Goal: Navigation & Orientation: Find specific page/section

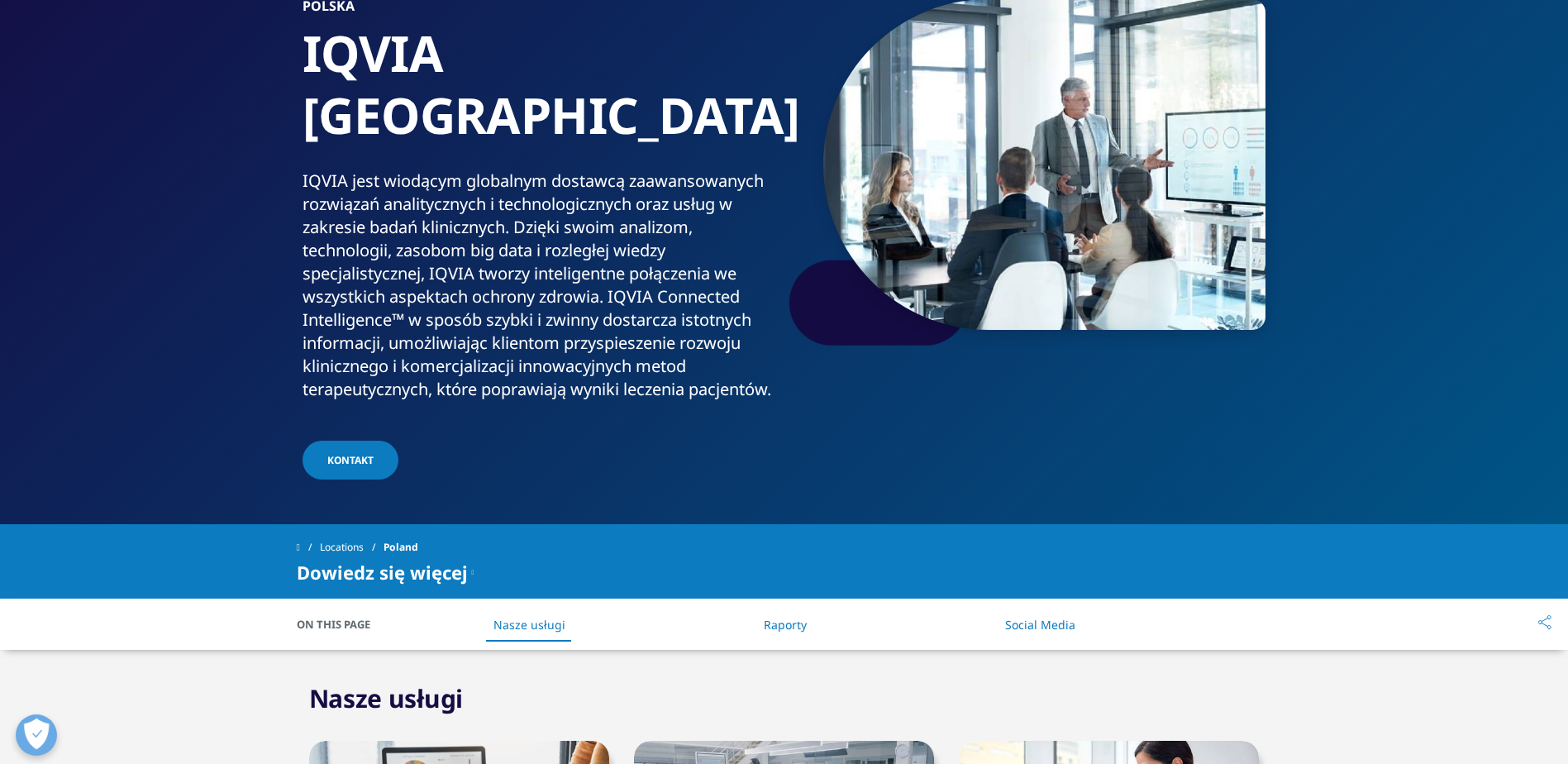
scroll to position [248, 0]
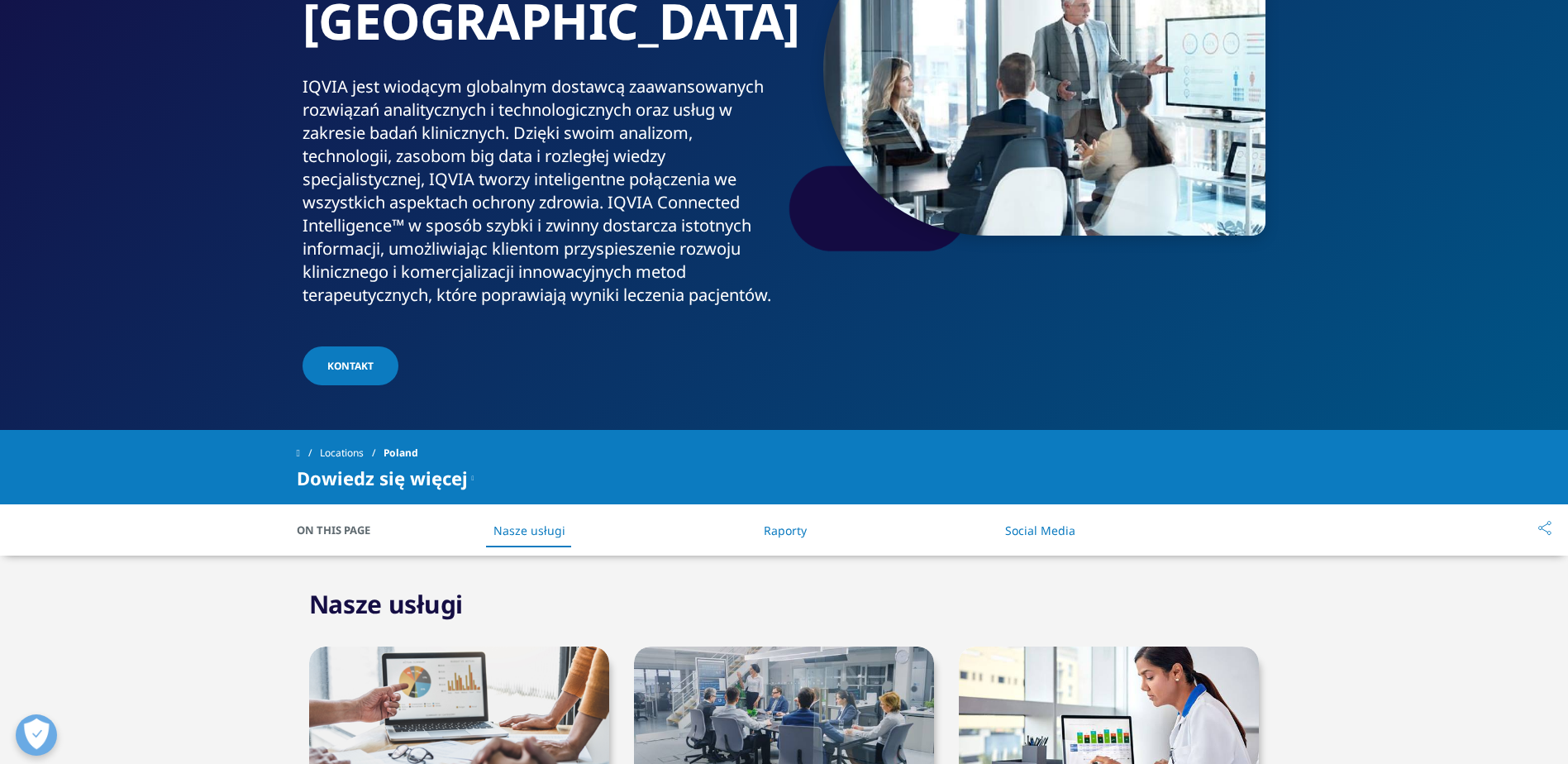
click at [556, 523] on link "Nasze usługi" at bounding box center [529, 530] width 72 height 16
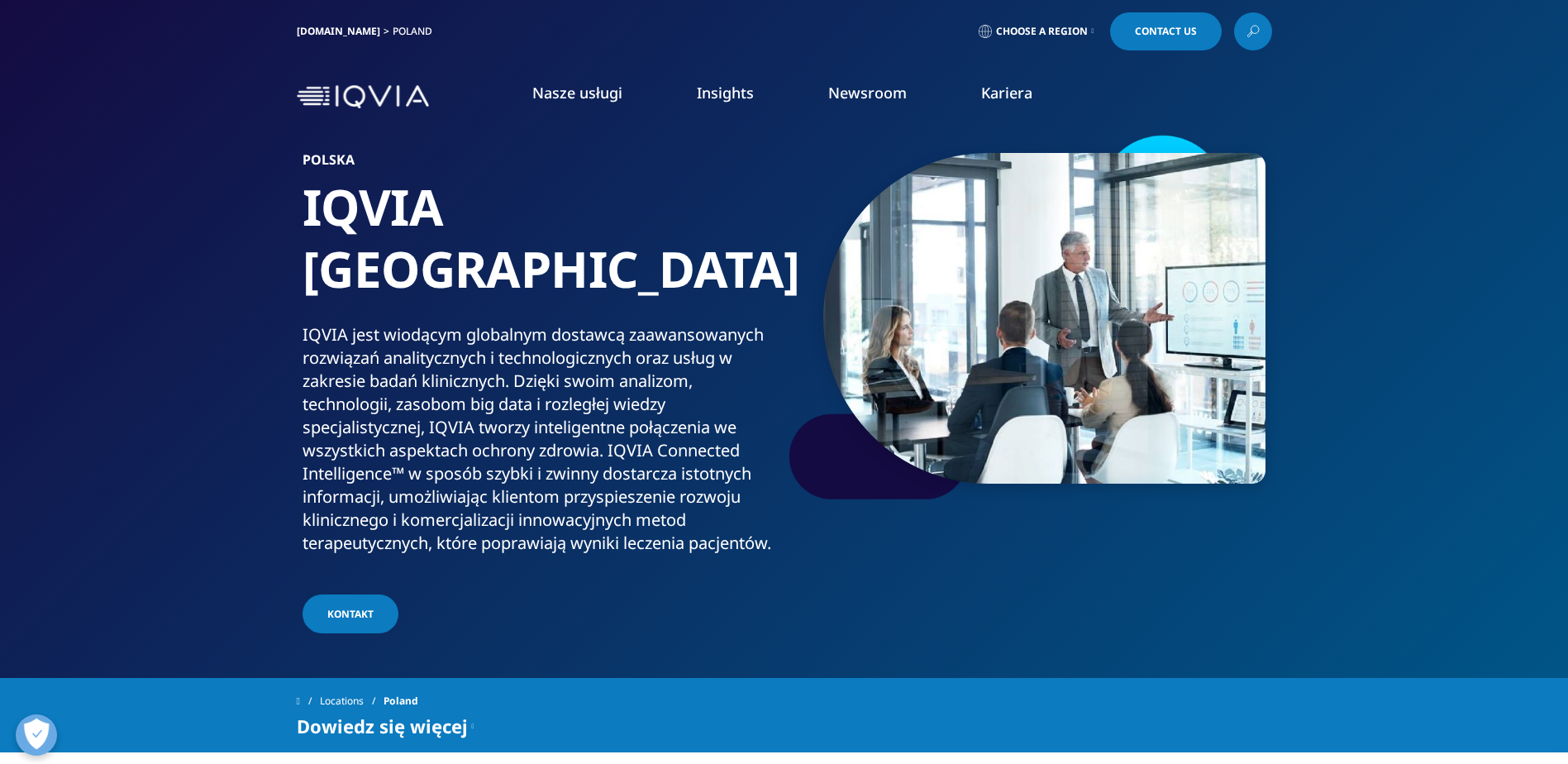
click at [127, 318] on link "DOWIEDZ SIĘ WIĘCEJ" at bounding box center [257, 319] width 374 height 14
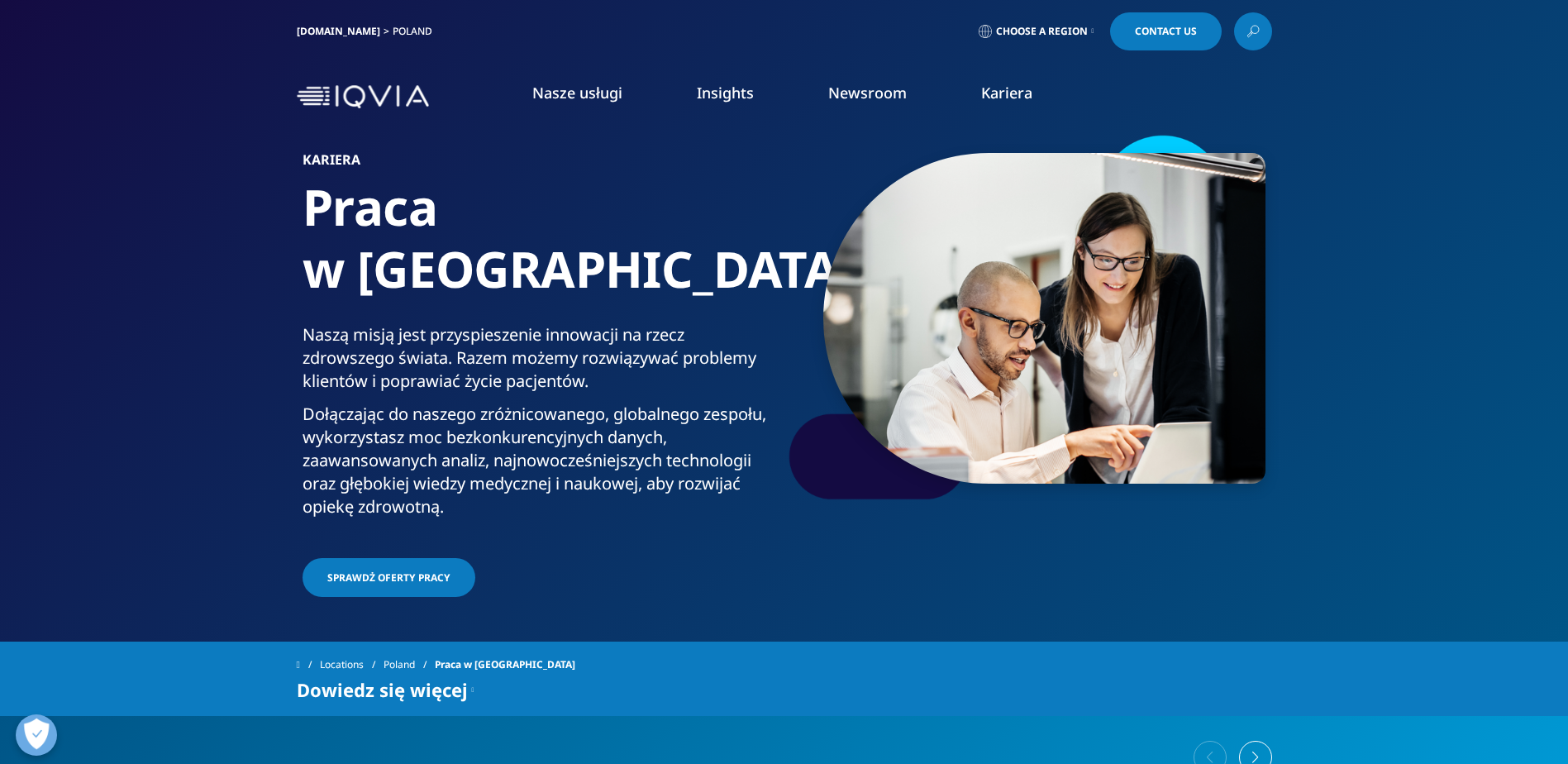
click at [348, 558] on link "SPRAWDŻ OFERTY PRACY" at bounding box center [388, 577] width 173 height 38
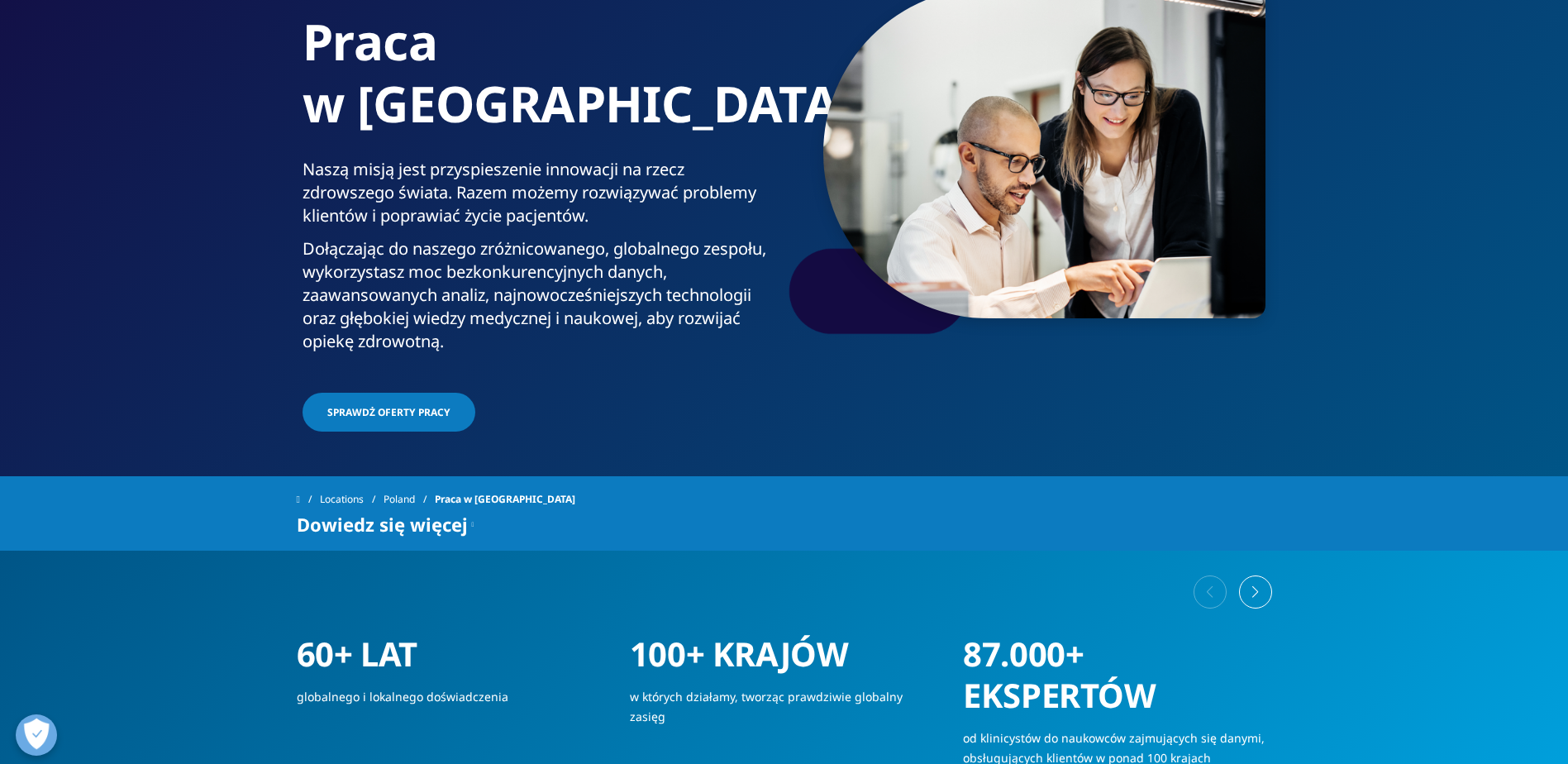
scroll to position [155, 0]
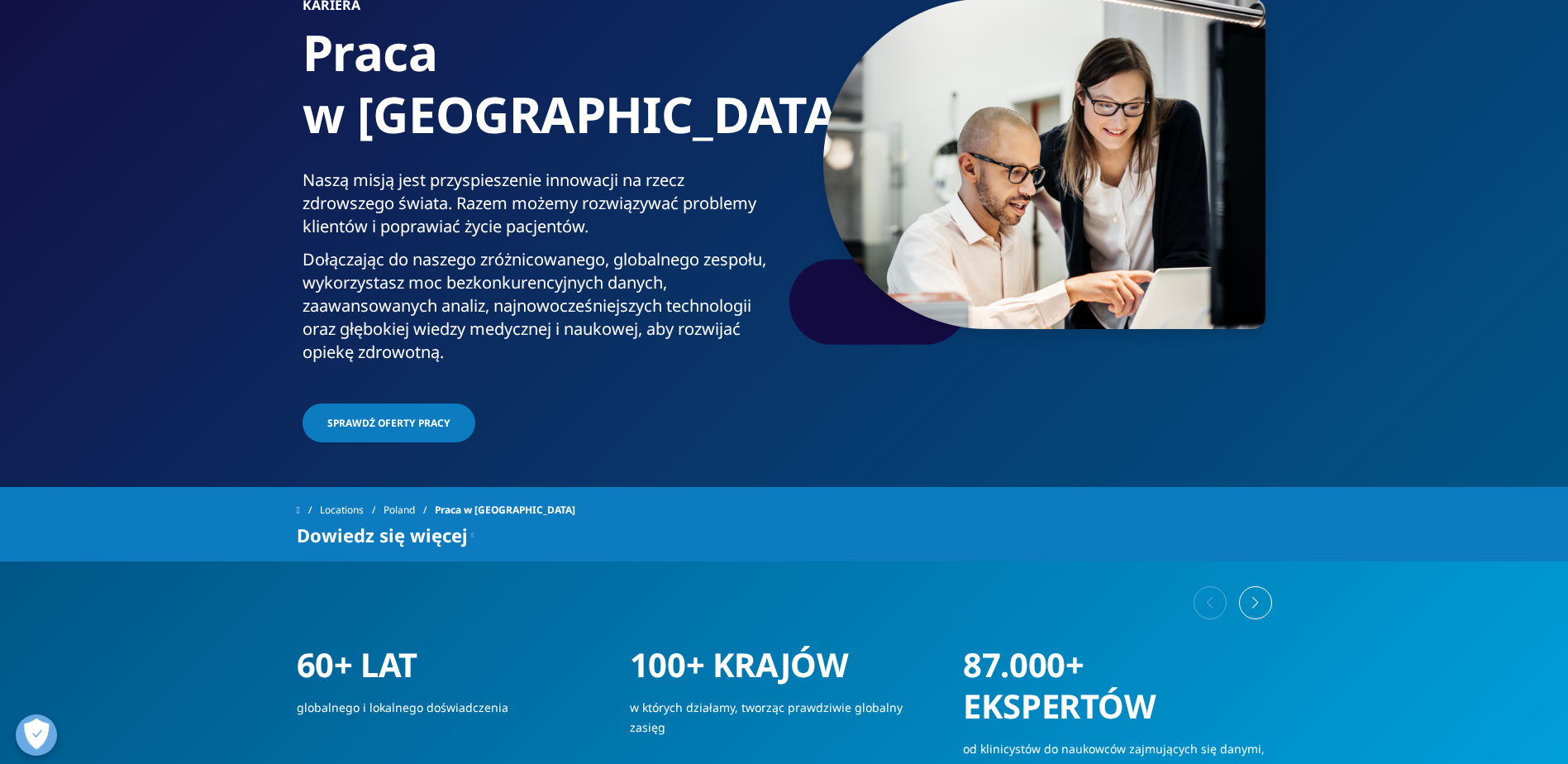
click at [419, 496] on link "Poland" at bounding box center [409, 511] width 52 height 30
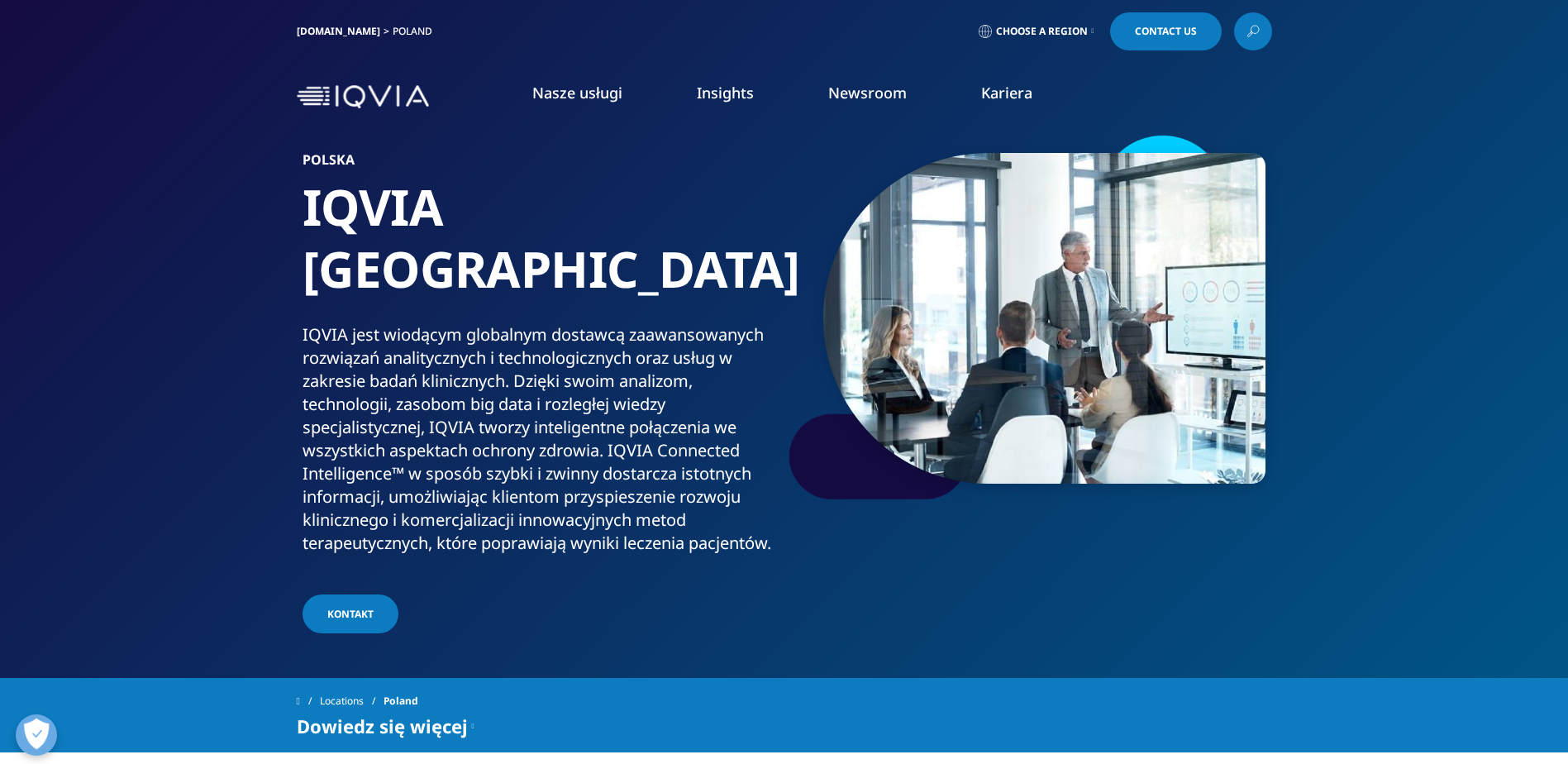
click at [134, 320] on link "DOWIEDZ SIĘ WIĘCEJ" at bounding box center [257, 319] width 374 height 14
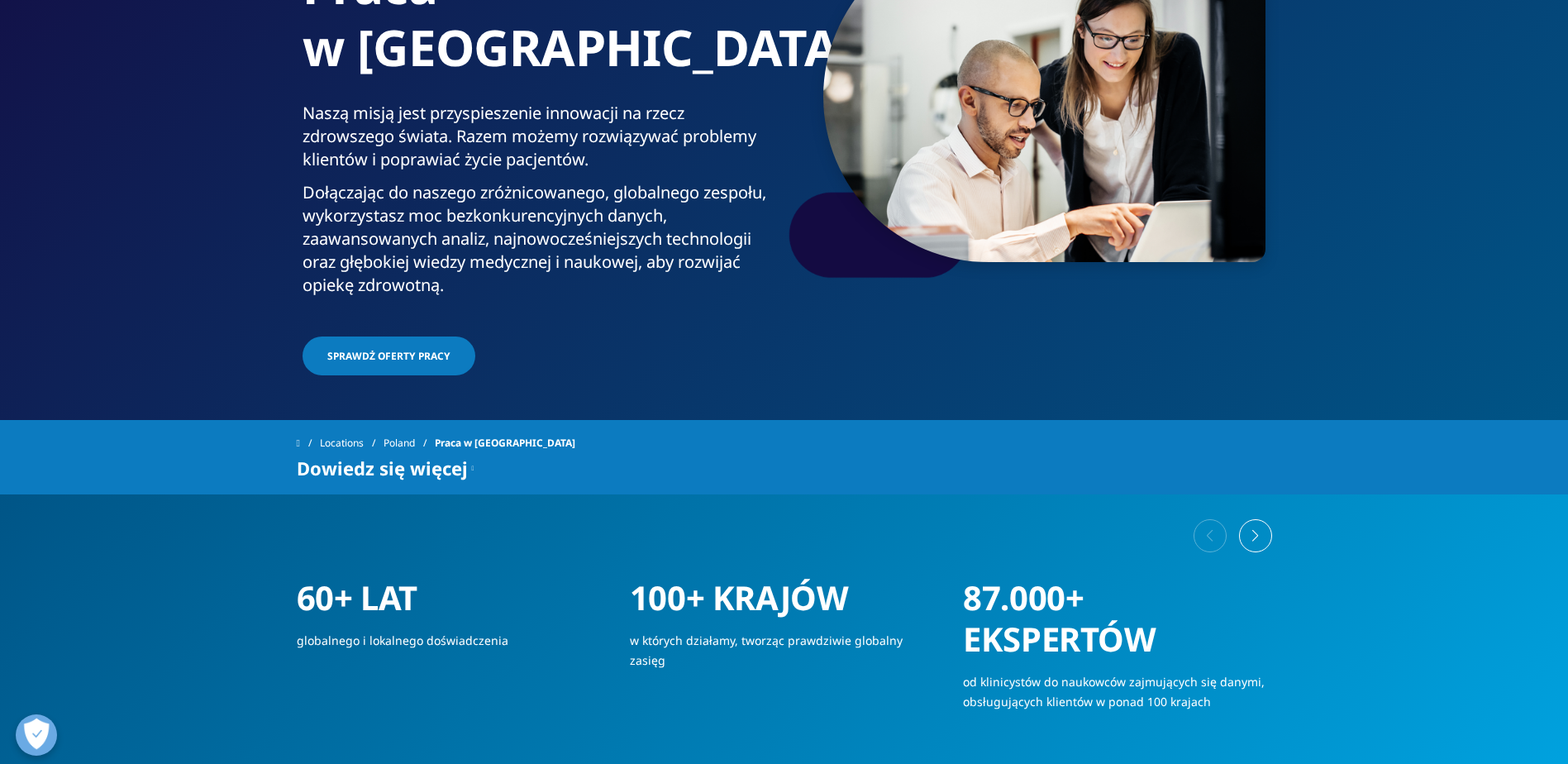
scroll to position [212, 0]
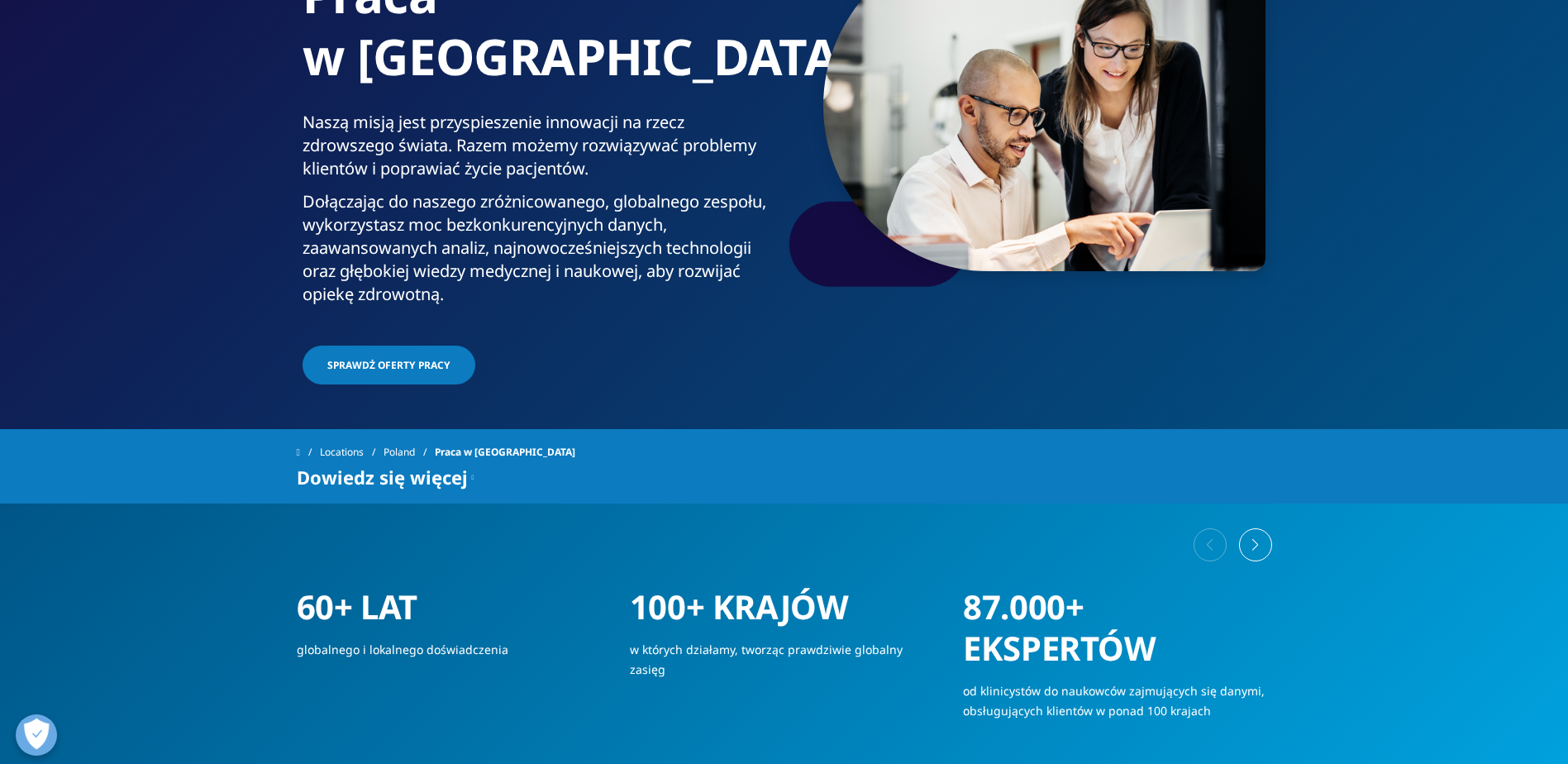
click at [434, 358] on span "SPRAWDŻ OFERTY PRACY" at bounding box center [388, 364] width 123 height 14
